Goal: Obtain resource: Download file/media

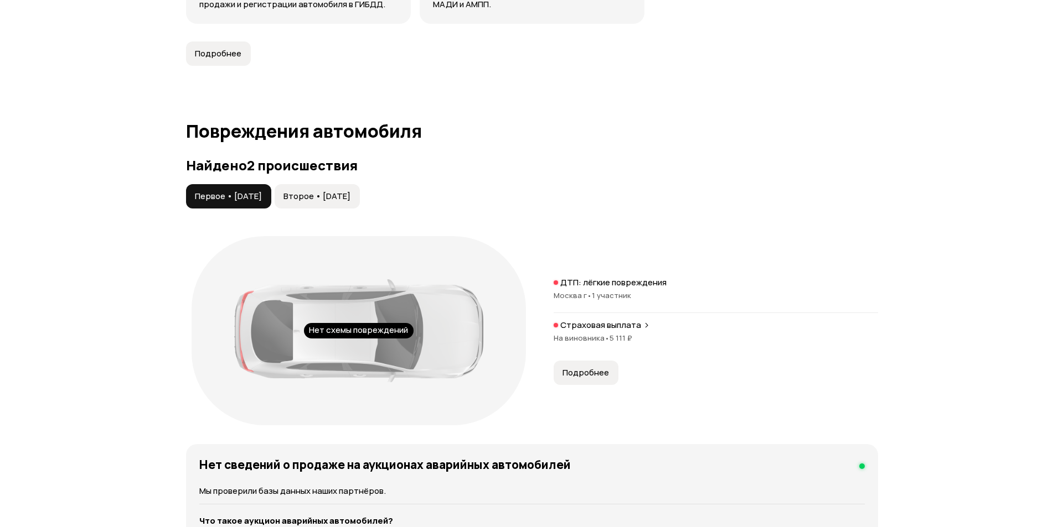
scroll to position [1052, 0]
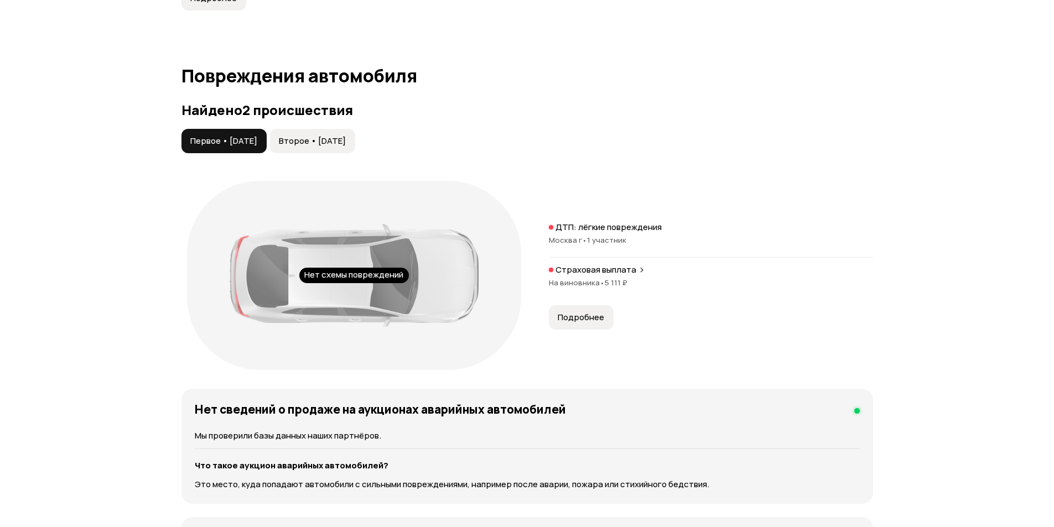
click at [580, 315] on span "Подробнее" at bounding box center [581, 317] width 46 height 11
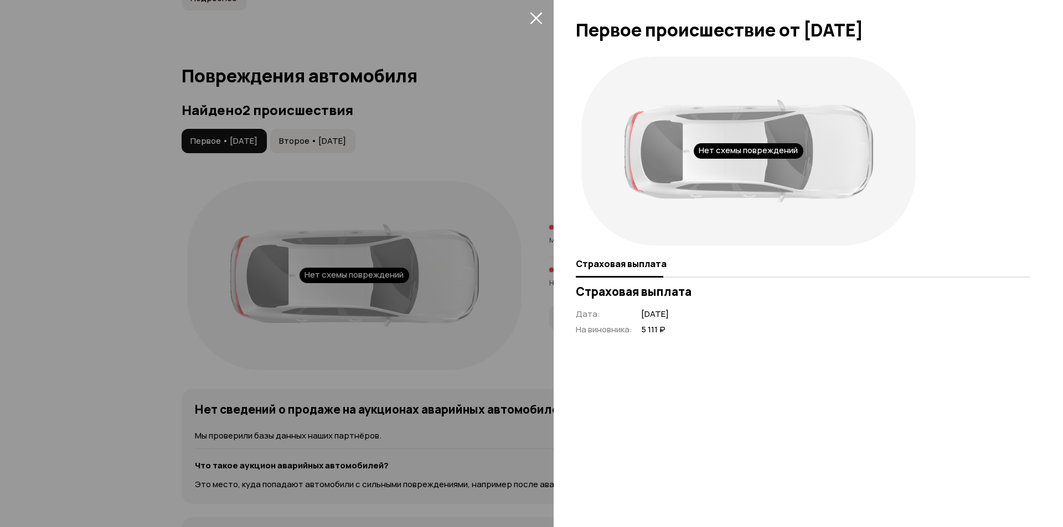
click at [189, 280] on div at bounding box center [531, 263] width 1063 height 527
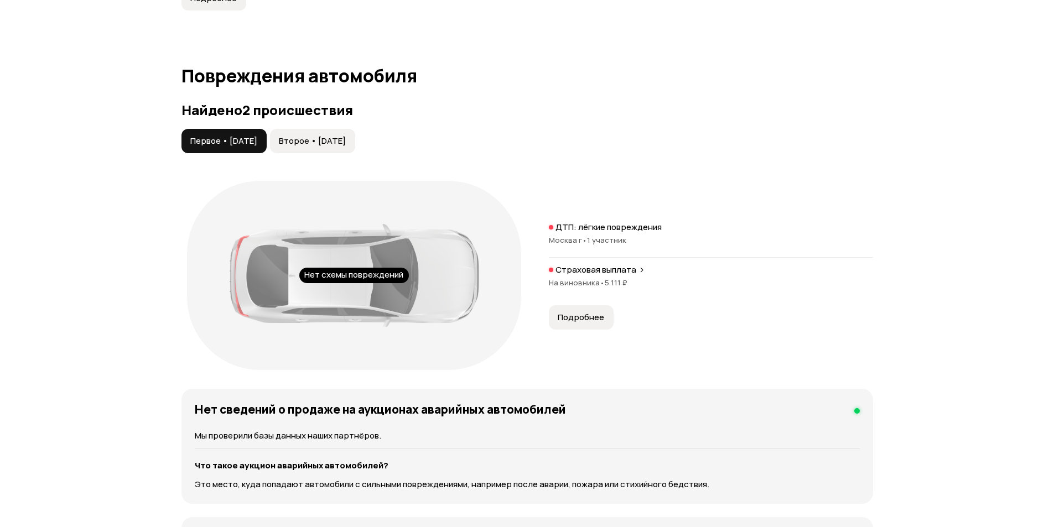
click at [346, 139] on span "Второе • [DATE]" at bounding box center [312, 141] width 67 height 11
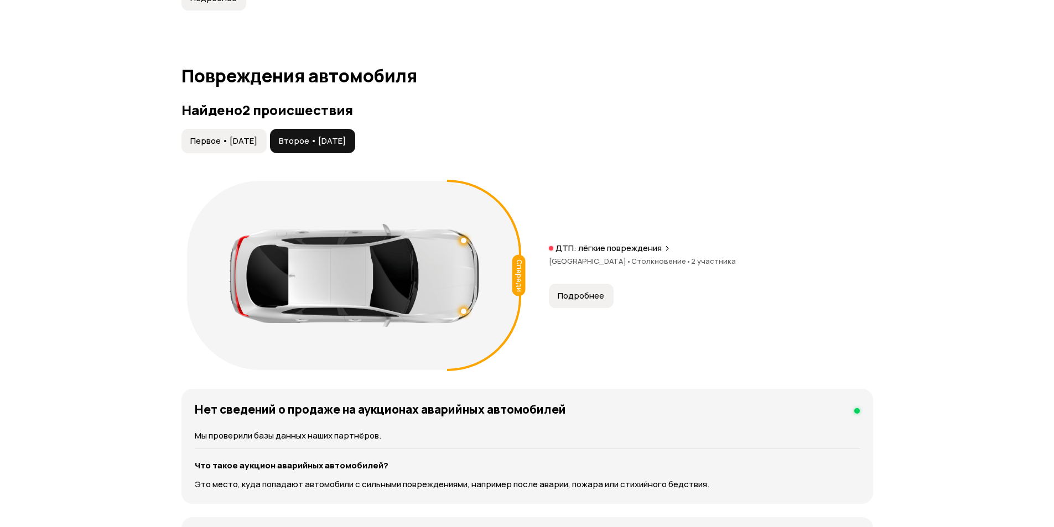
click at [582, 297] on span "Подробнее" at bounding box center [581, 296] width 46 height 11
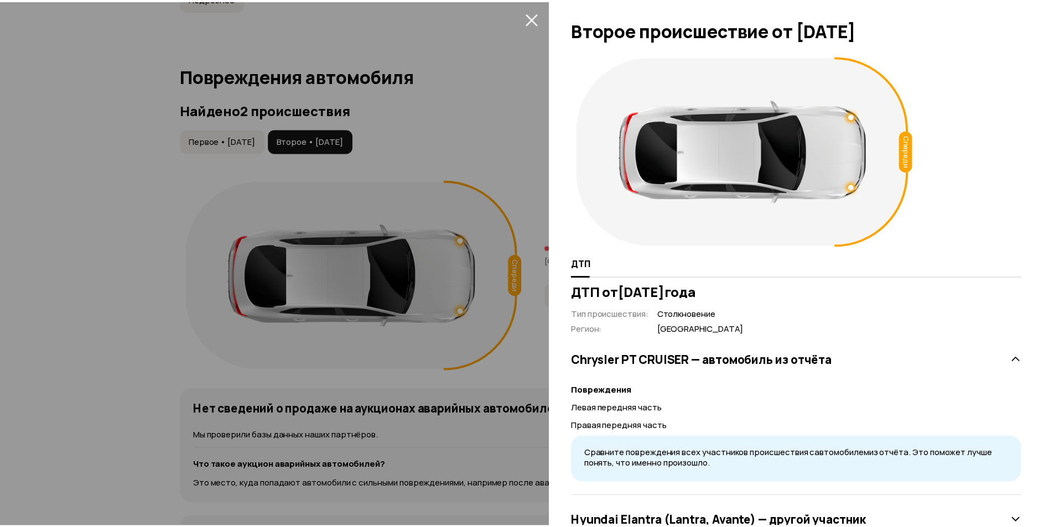
scroll to position [41, 0]
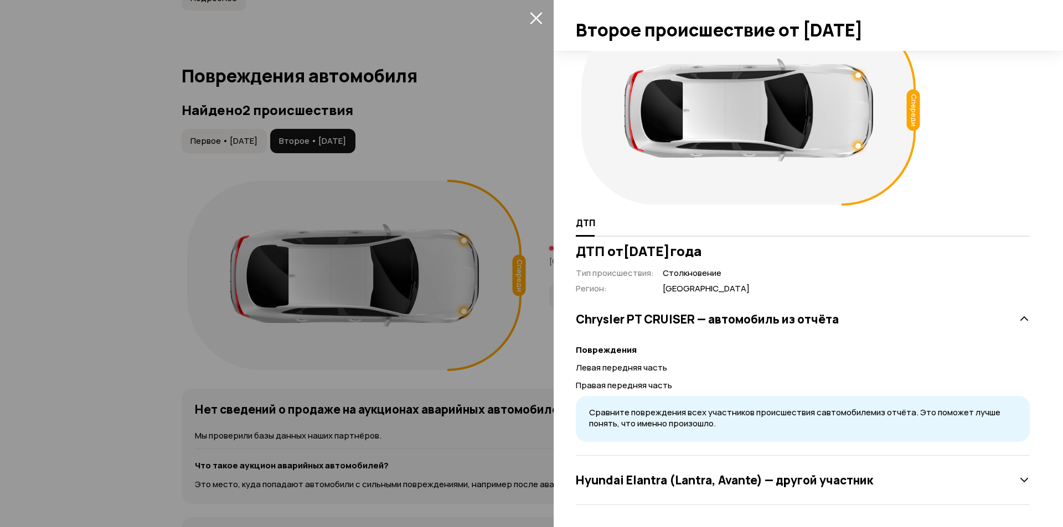
click at [137, 199] on div at bounding box center [531, 263] width 1063 height 527
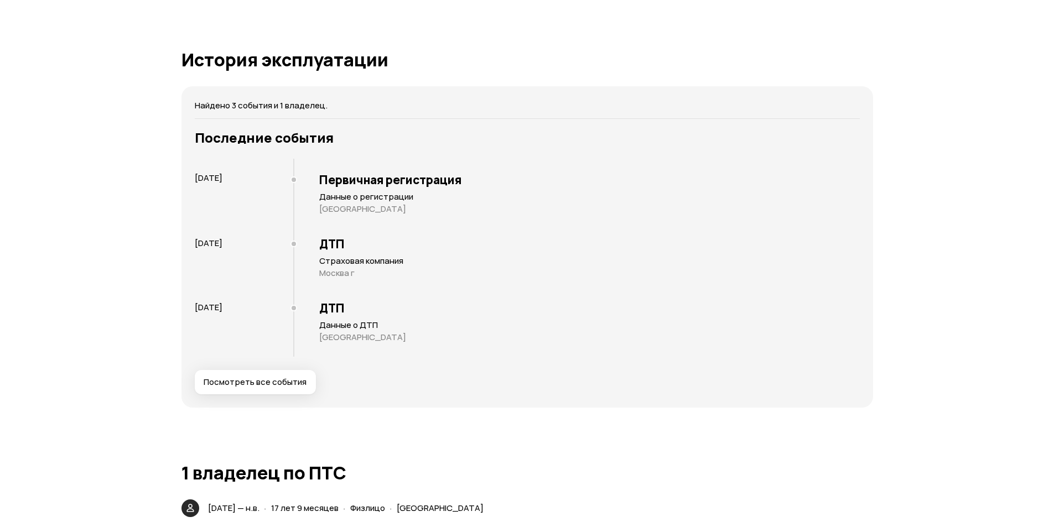
scroll to position [1661, 0]
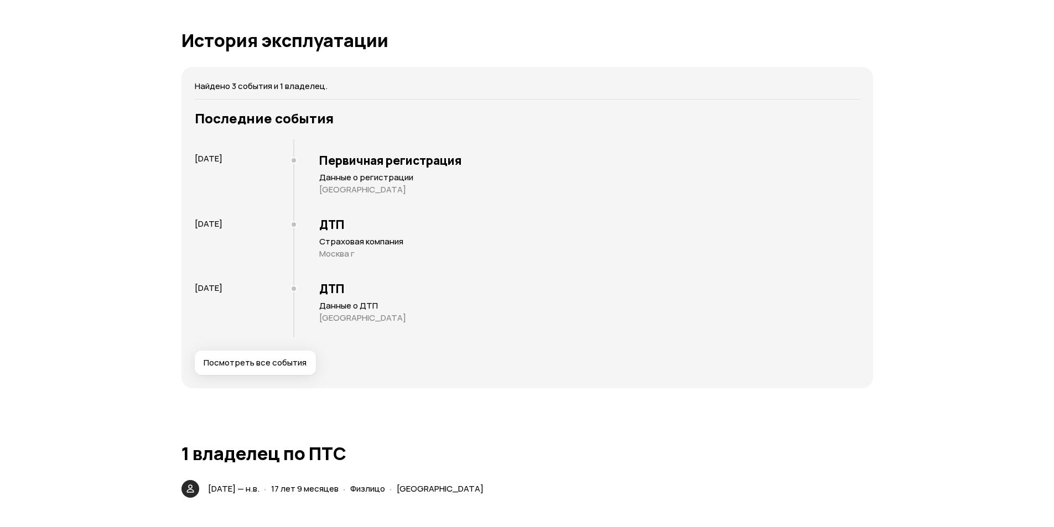
click at [286, 360] on span "Посмотреть все события" at bounding box center [255, 363] width 103 height 11
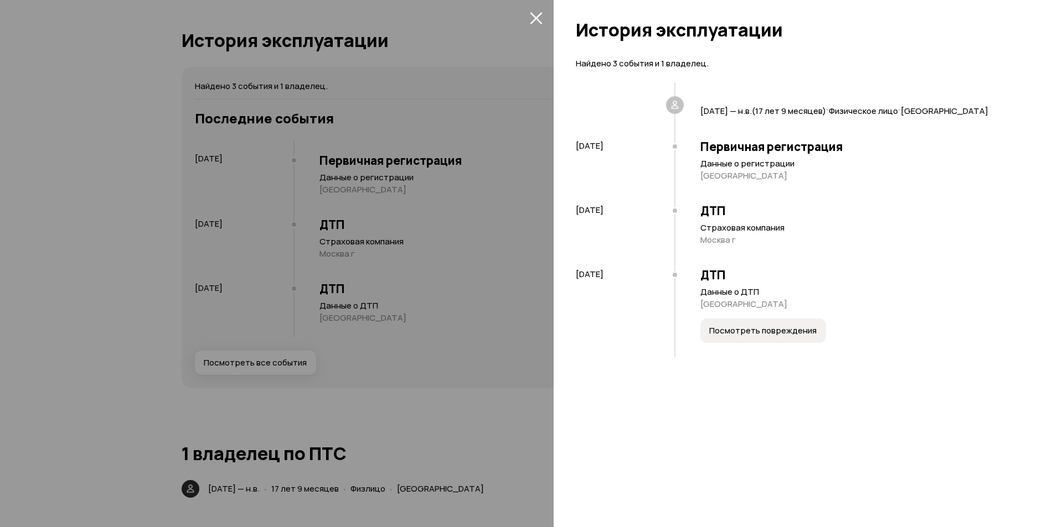
click at [67, 214] on div at bounding box center [531, 263] width 1063 height 527
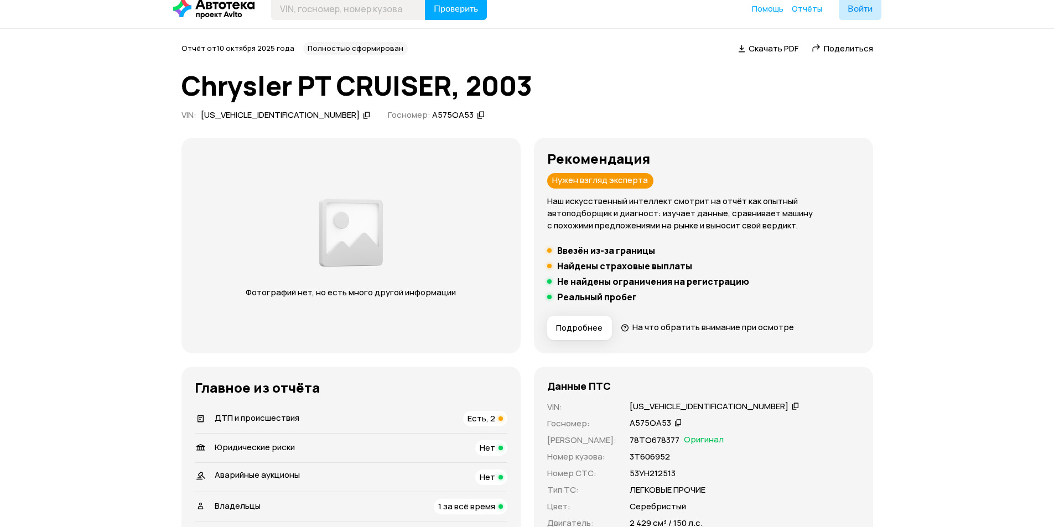
scroll to position [0, 0]
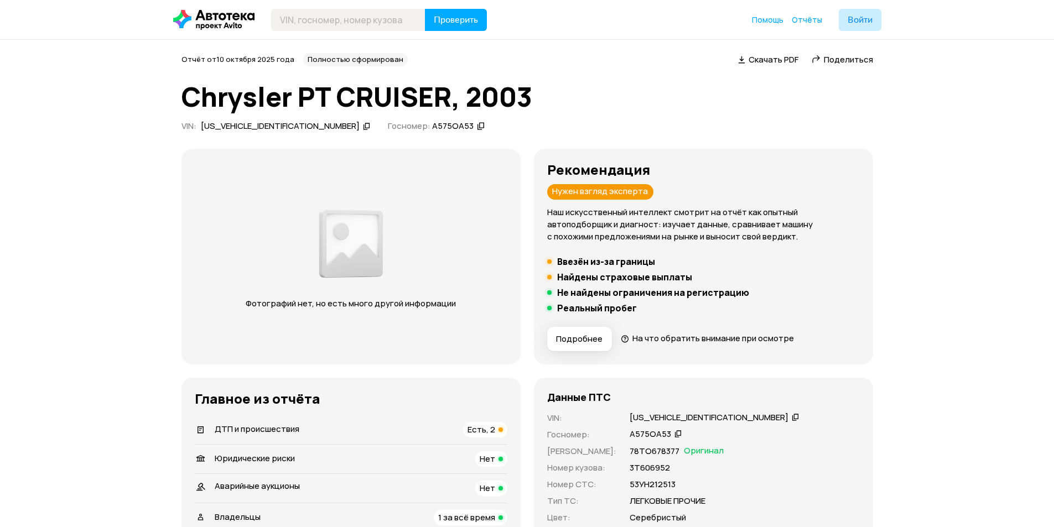
click at [260, 123] on div "[US_VEHICLE_IDENTIFICATION_NUMBER]" at bounding box center [280, 127] width 159 height 12
click at [768, 61] on span "Скачать PDF" at bounding box center [774, 60] width 50 height 12
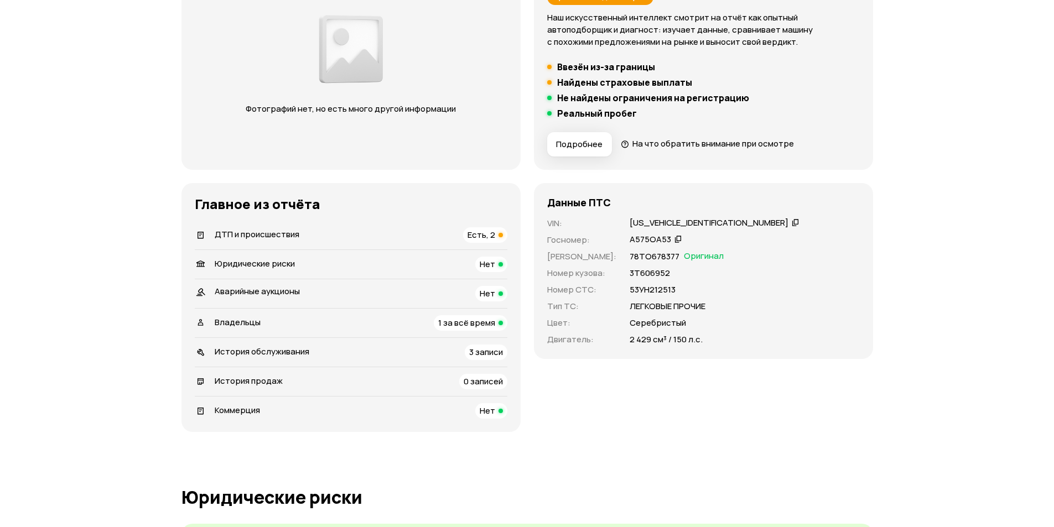
scroll to position [221, 0]
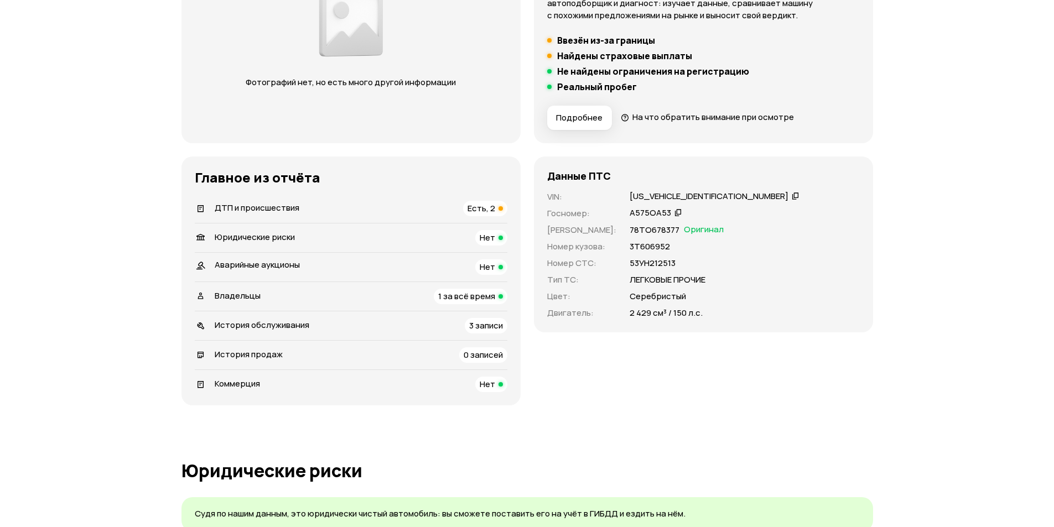
click at [599, 40] on h5 "Ввезён из-за границы" at bounding box center [606, 40] width 98 height 11
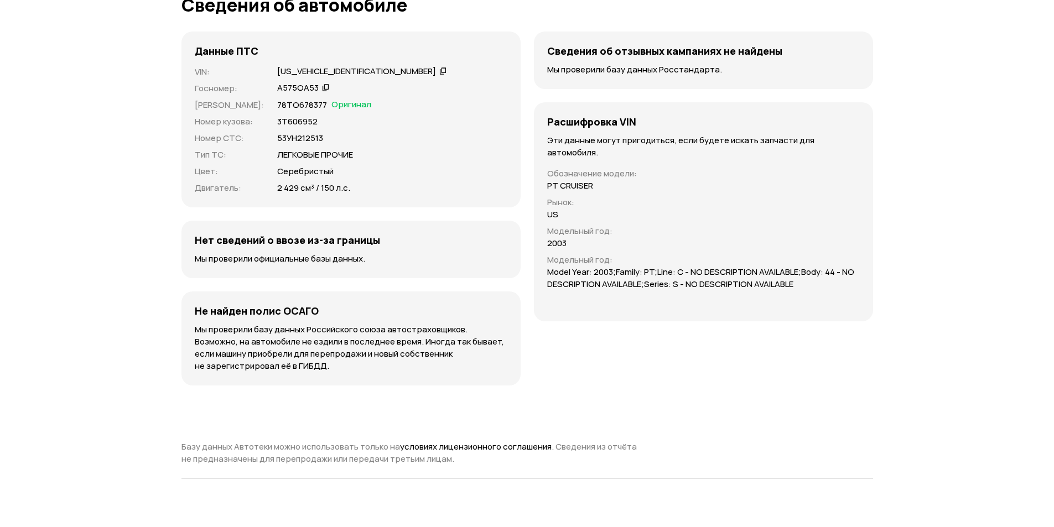
scroll to position [2823, 0]
